Goal: Information Seeking & Learning: Learn about a topic

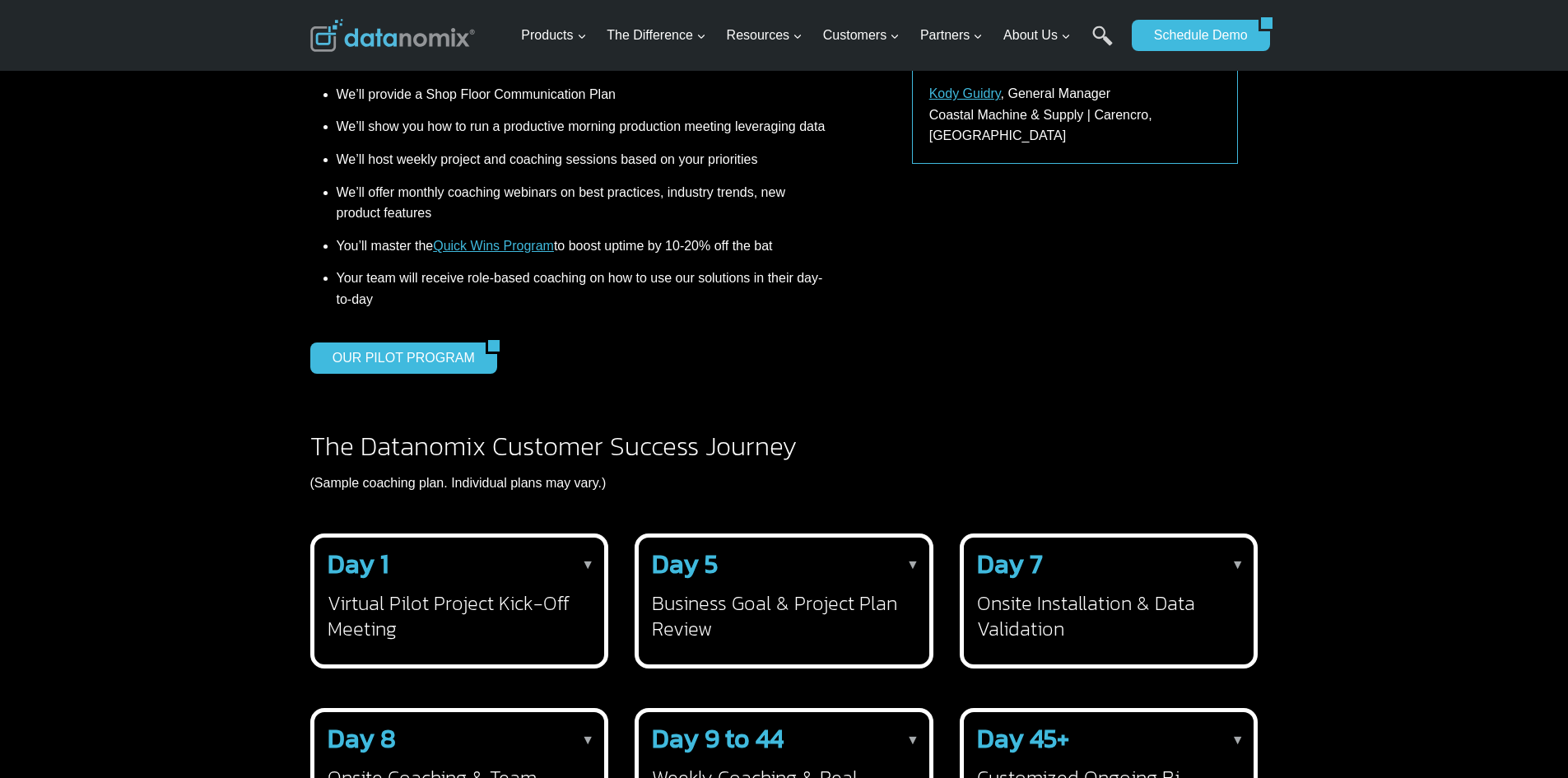
scroll to position [2058, 0]
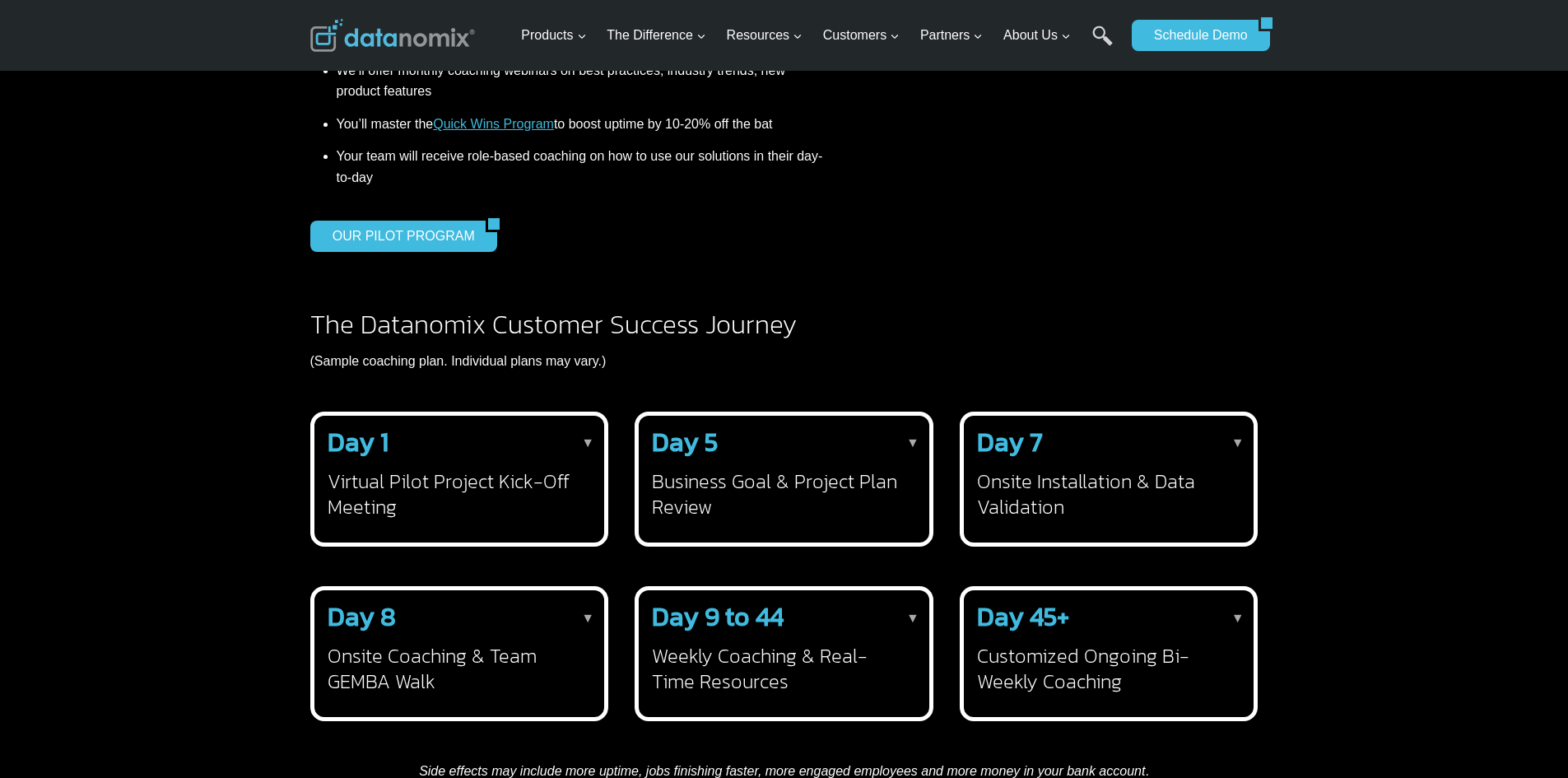
click at [369, 452] on strong "Day 1" at bounding box center [358, 441] width 61 height 40
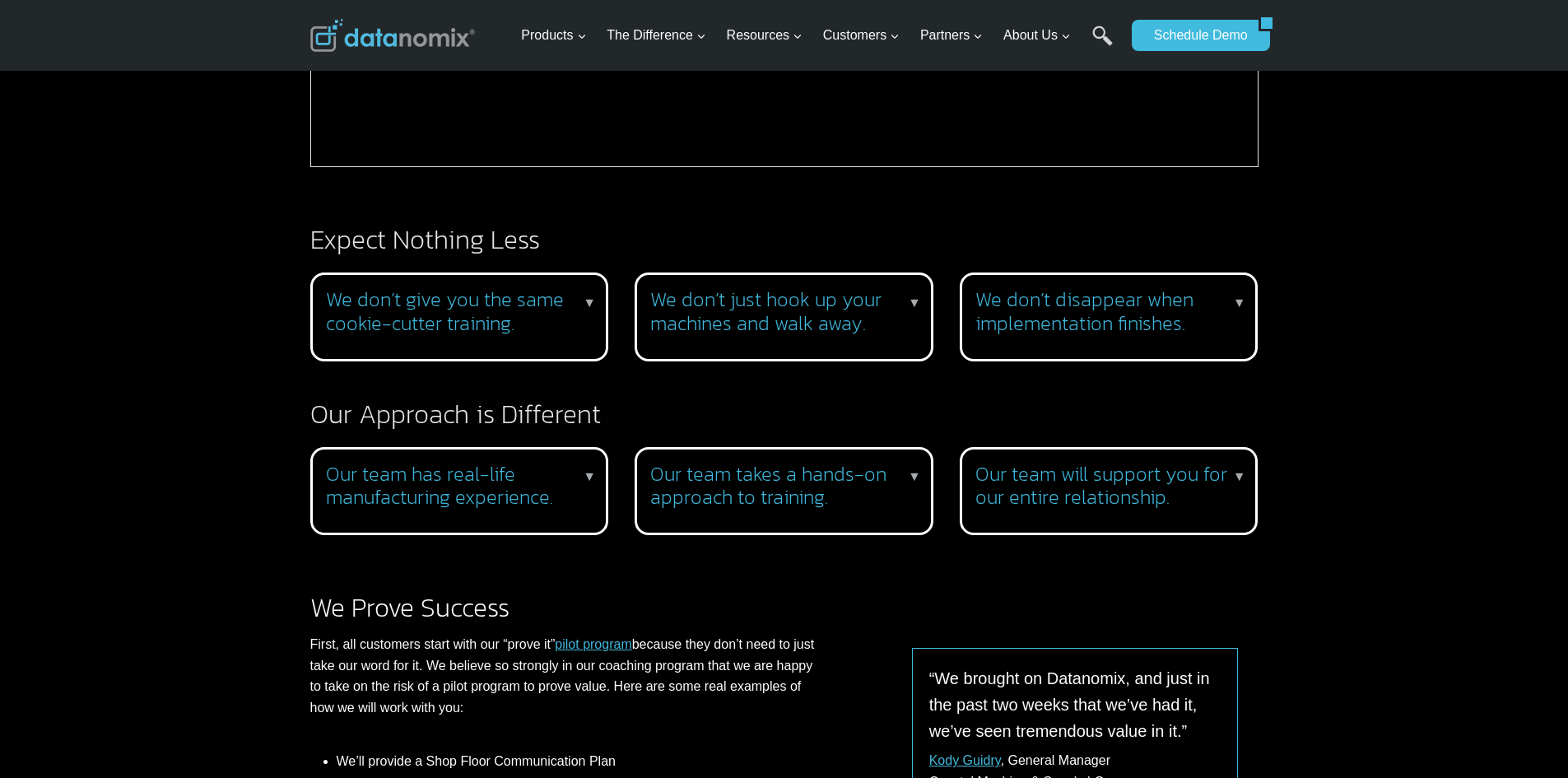
scroll to position [1317, 0]
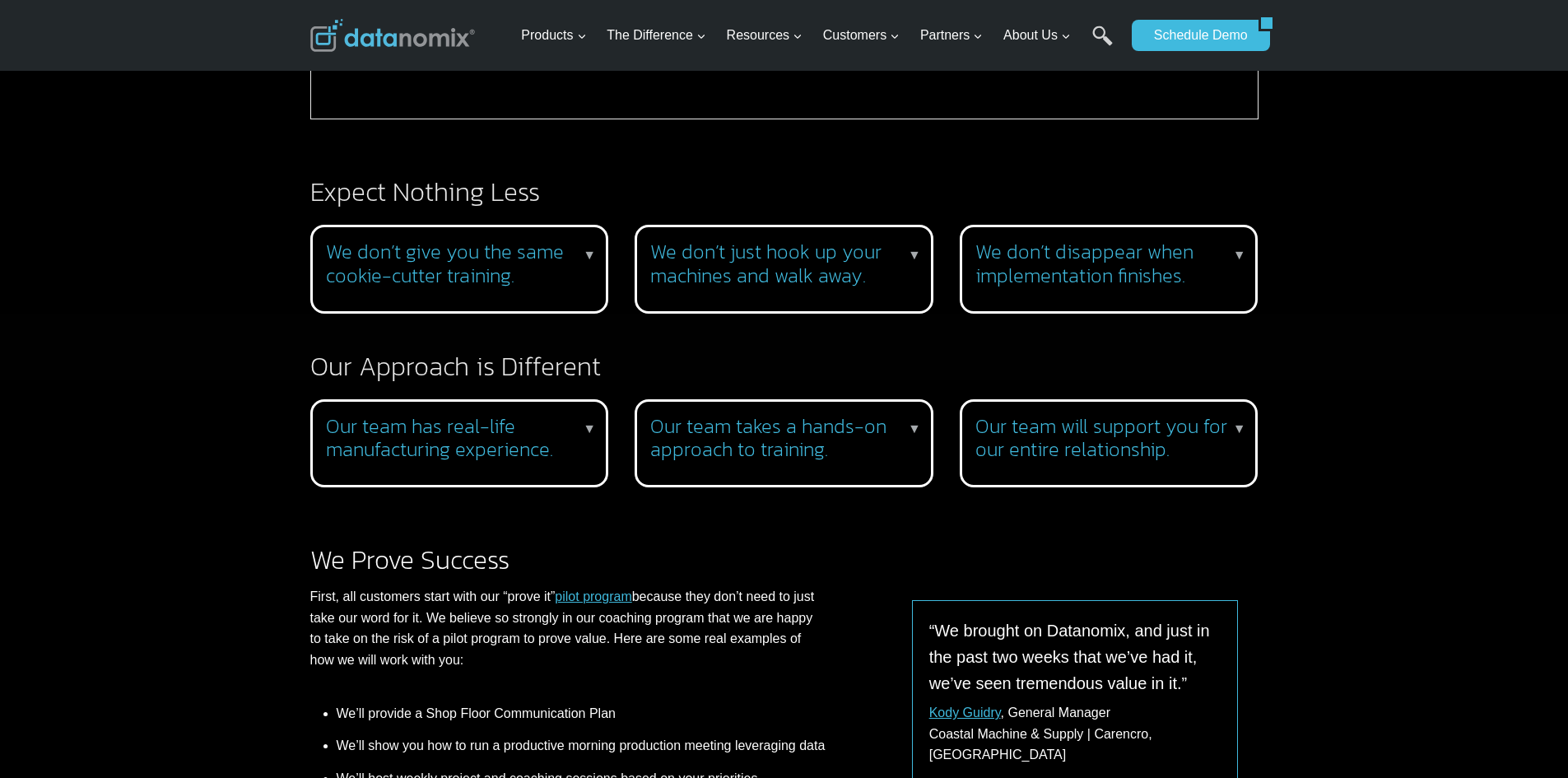
click at [591, 426] on p "▼" at bounding box center [589, 428] width 13 height 21
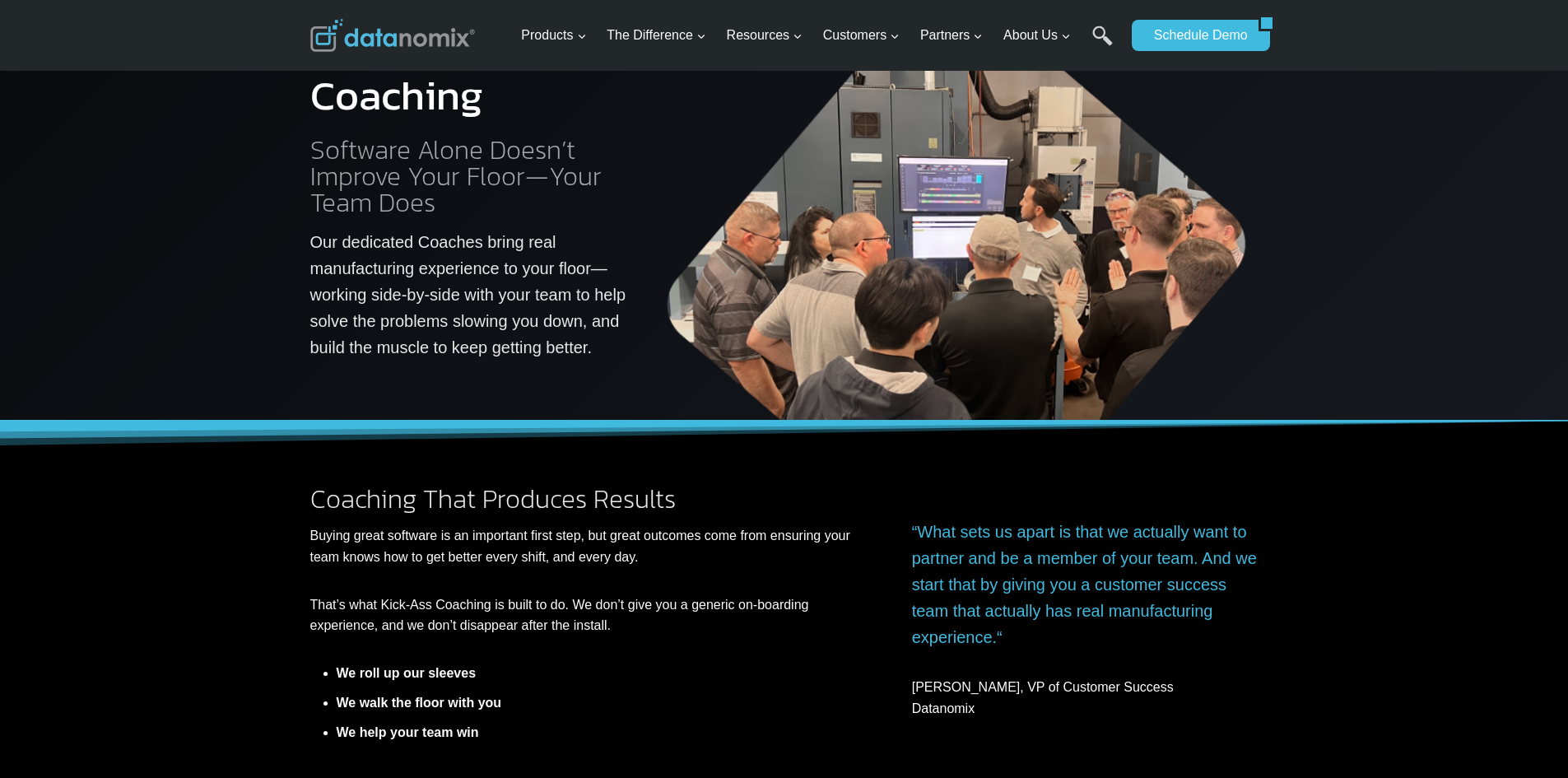
scroll to position [82, 0]
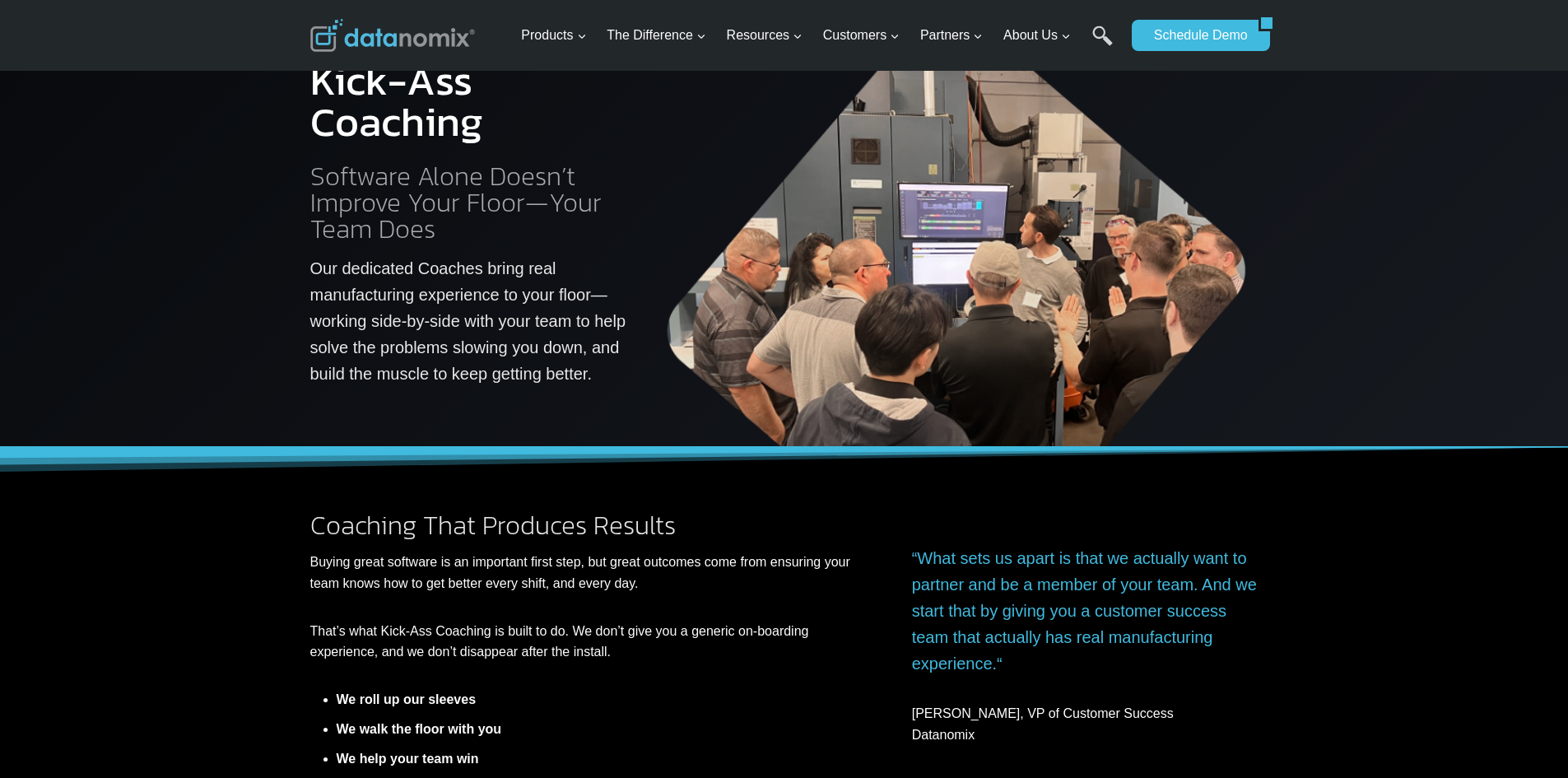
click at [32, 472] on div at bounding box center [784, 459] width 1568 height 26
